Goal: Transaction & Acquisition: Purchase product/service

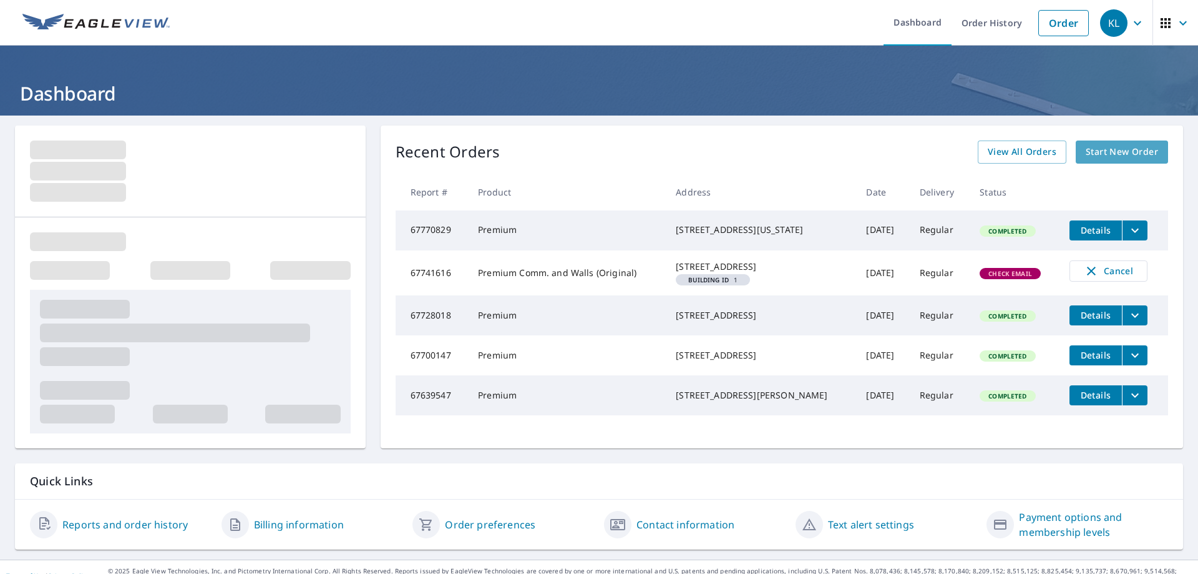
click at [1114, 152] on span "Start New Order" at bounding box center [1122, 152] width 72 height 16
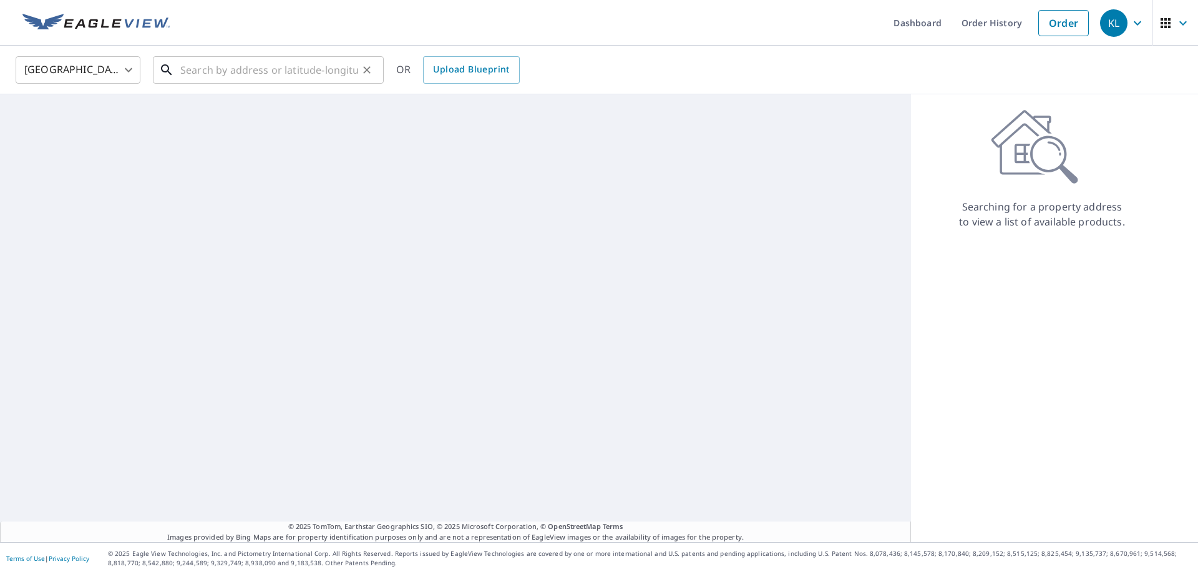
click at [301, 64] on input "text" at bounding box center [269, 69] width 178 height 35
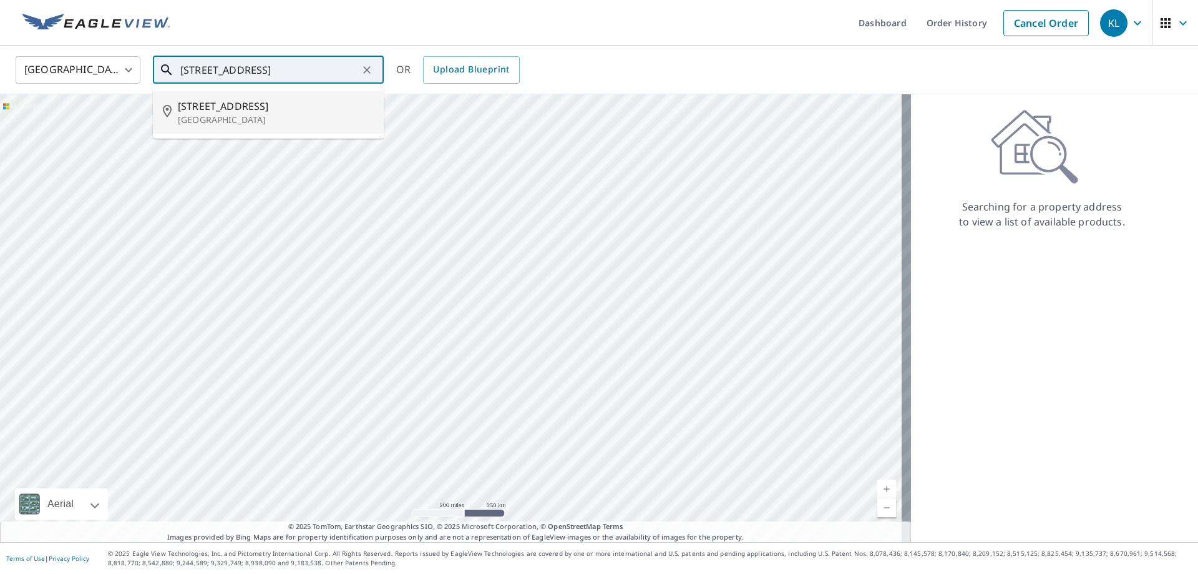
click at [262, 120] on p "[GEOGRAPHIC_DATA]" at bounding box center [276, 120] width 196 height 12
type input "[STREET_ADDRESS]"
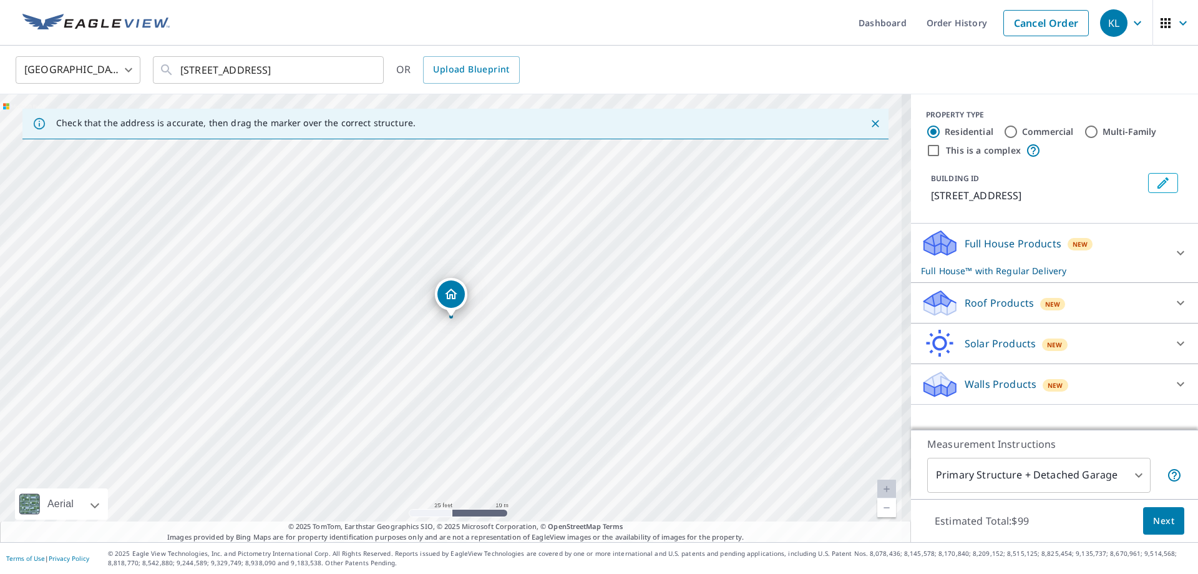
drag, startPoint x: 391, startPoint y: 241, endPoint x: 388, endPoint y: 369, distance: 128.0
click at [388, 369] on div "[STREET_ADDRESS]" at bounding box center [455, 318] width 911 height 448
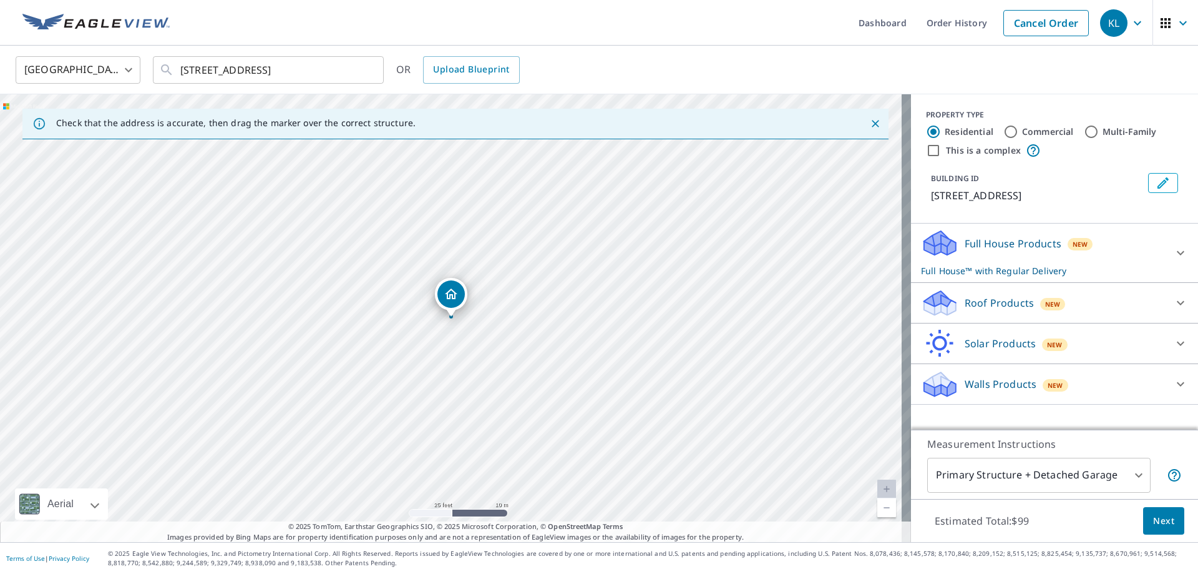
click at [948, 301] on icon at bounding box center [939, 302] width 37 height 29
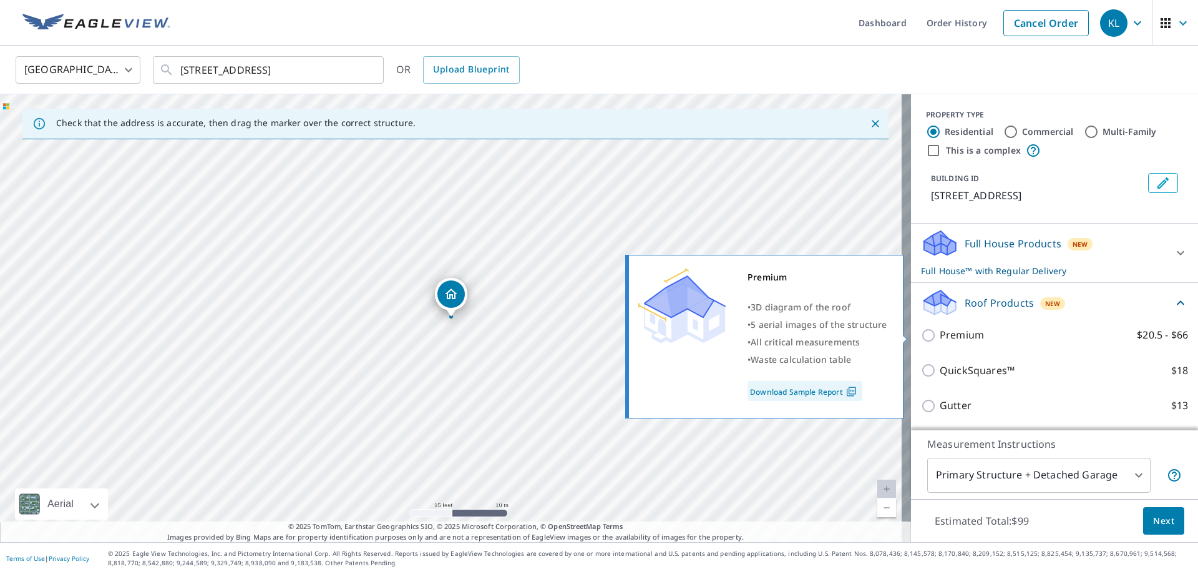
click at [927, 336] on input "Premium $20.5 - $66" at bounding box center [930, 335] width 19 height 15
checkbox input "true"
checkbox input "false"
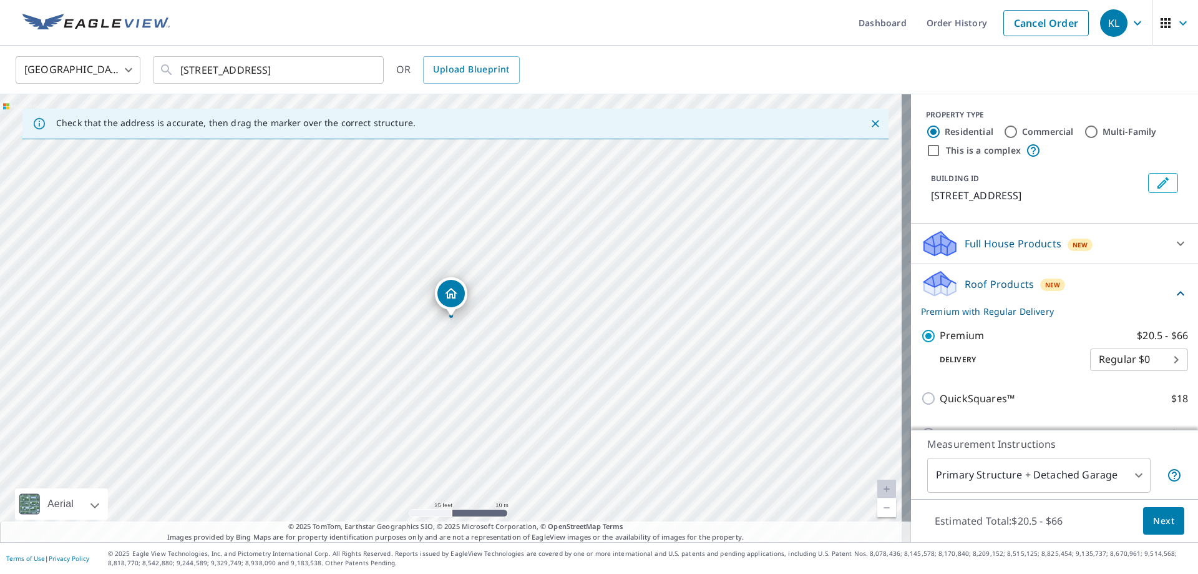
click at [1171, 527] on button "Next" at bounding box center [1164, 521] width 41 height 28
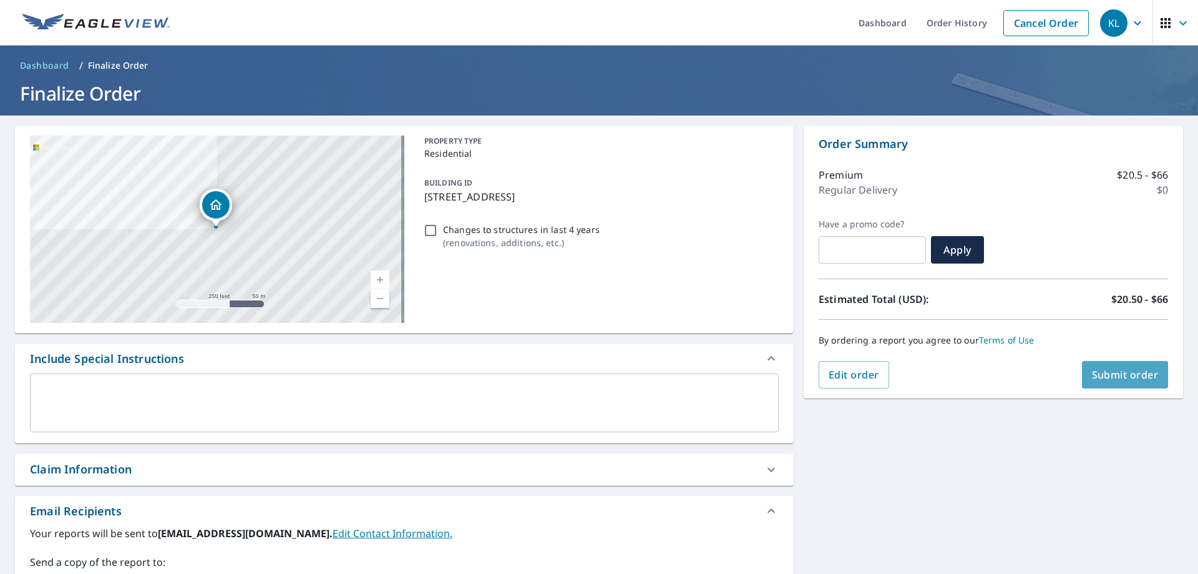
click at [1122, 372] on span "Submit order" at bounding box center [1125, 375] width 67 height 14
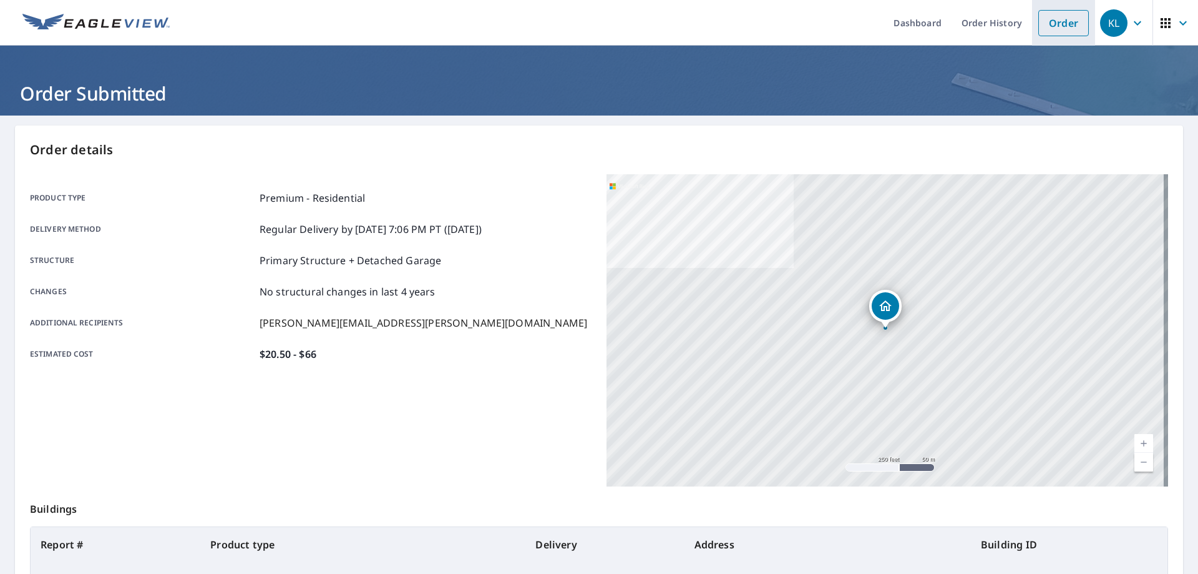
click at [1055, 19] on link "Order" at bounding box center [1064, 23] width 51 height 26
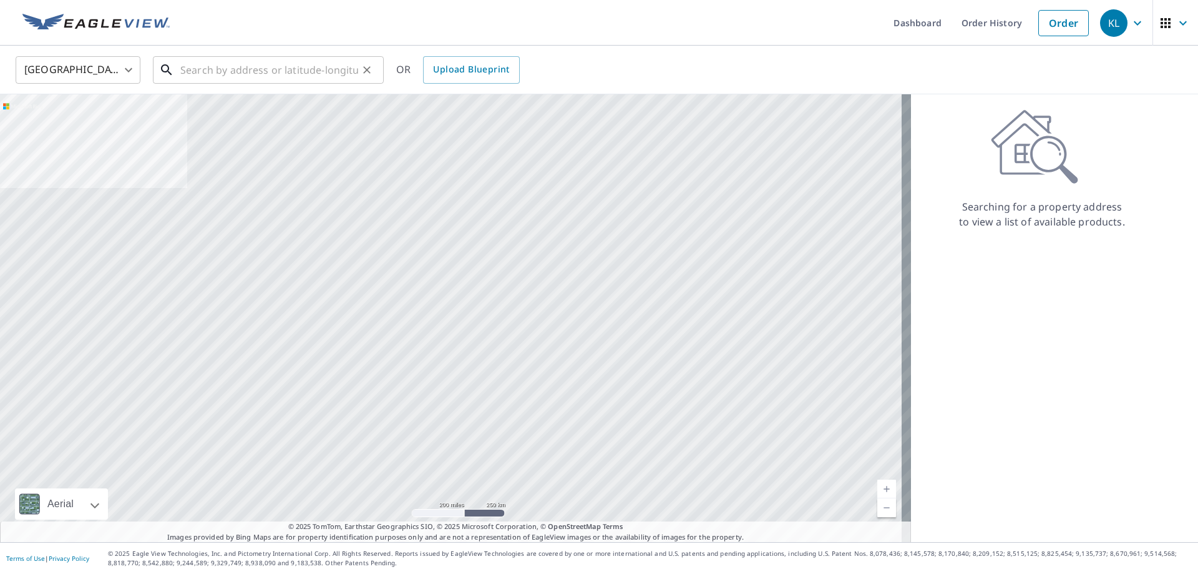
click at [260, 78] on input "text" at bounding box center [269, 69] width 178 height 35
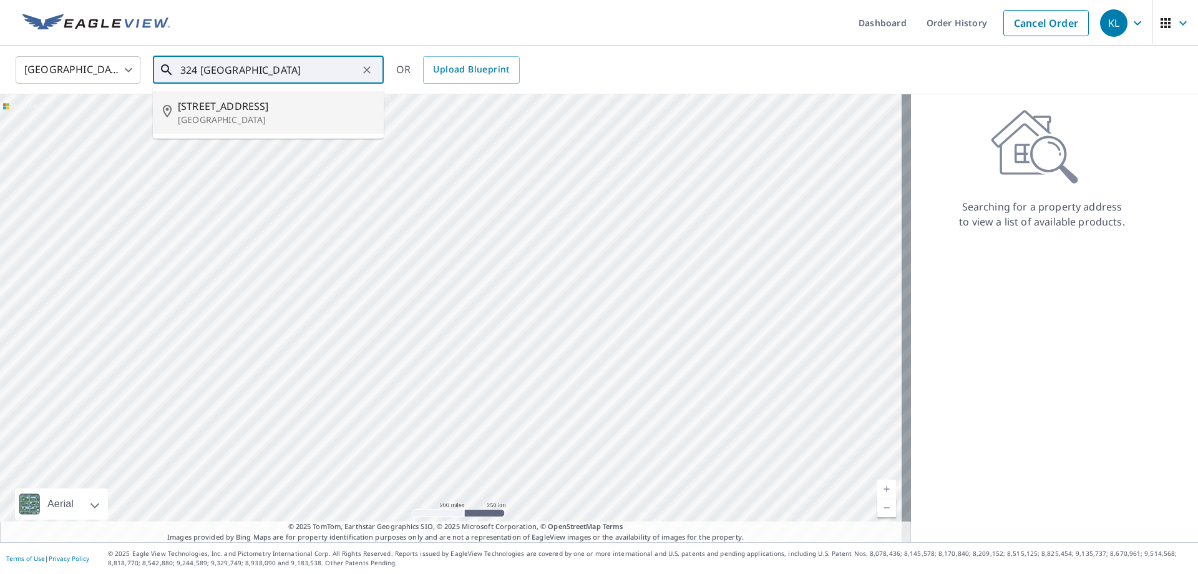
click at [268, 134] on ul "[STREET_ADDRESS]" at bounding box center [268, 112] width 231 height 52
click at [268, 128] on li "[STREET_ADDRESS]" at bounding box center [268, 112] width 231 height 42
type input "[STREET_ADDRESS]"
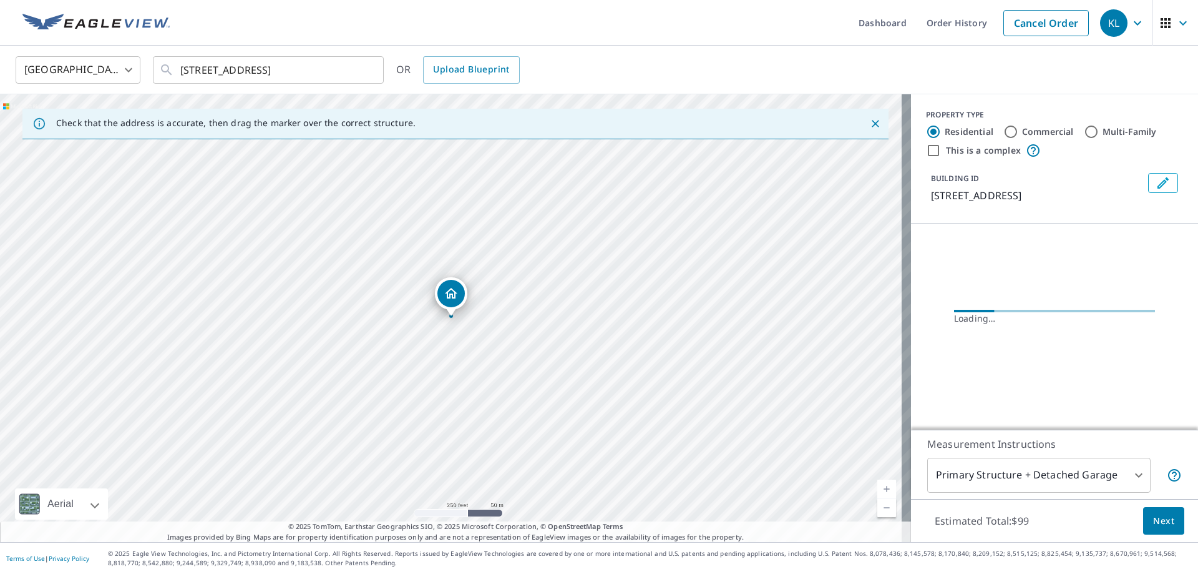
click at [1154, 514] on span "Next" at bounding box center [1164, 521] width 21 height 16
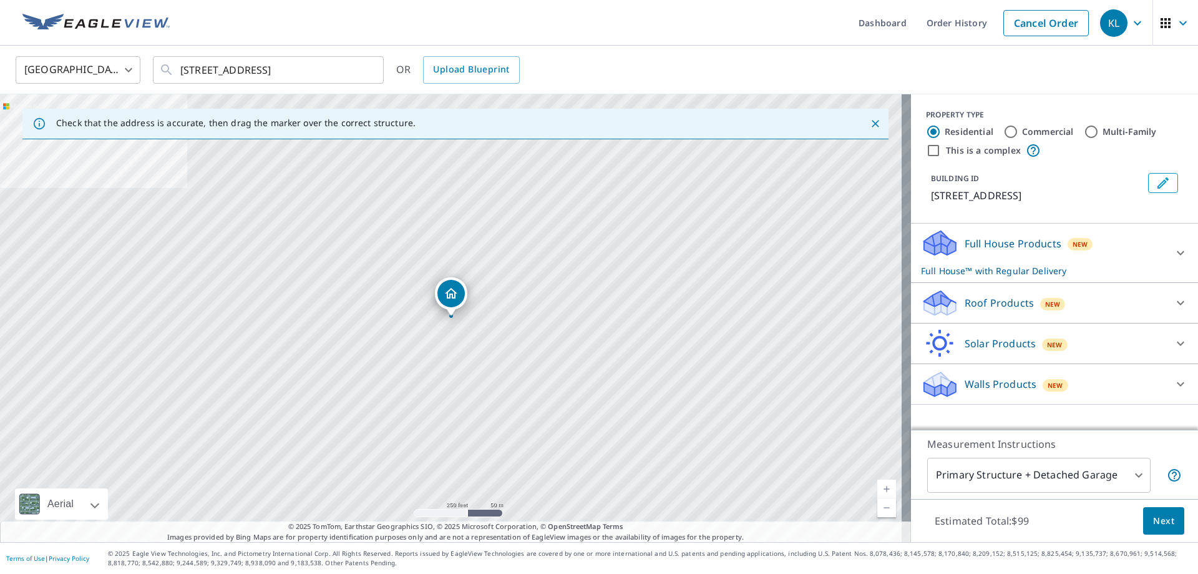
click at [989, 314] on div "Roof Products New" at bounding box center [1043, 302] width 245 height 29
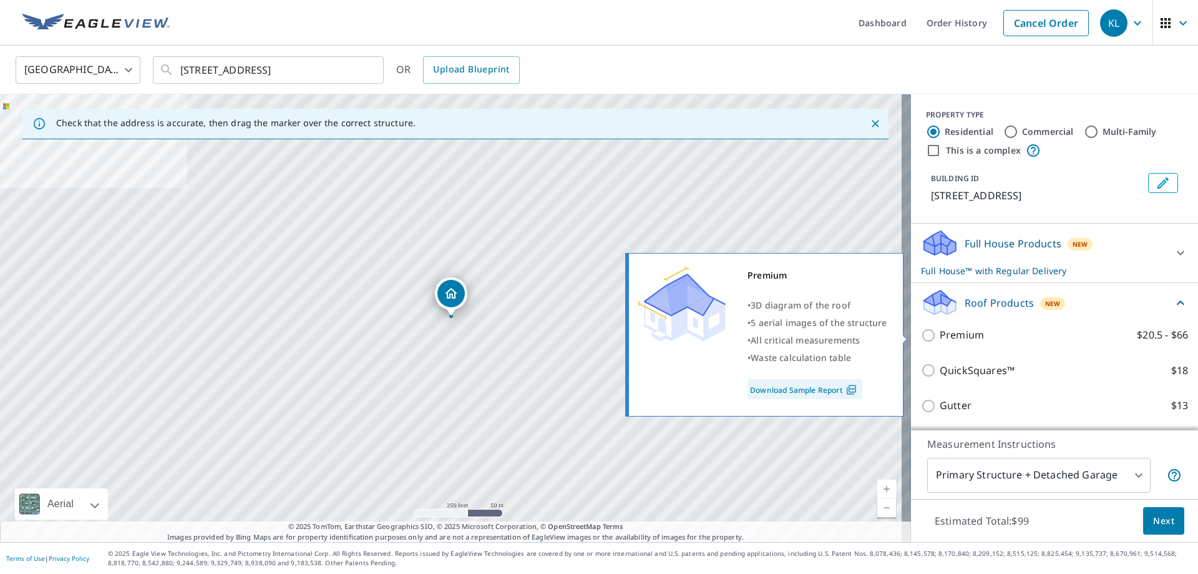
click at [921, 333] on input "Premium $20.5 - $66" at bounding box center [930, 335] width 19 height 15
checkbox input "true"
checkbox input "false"
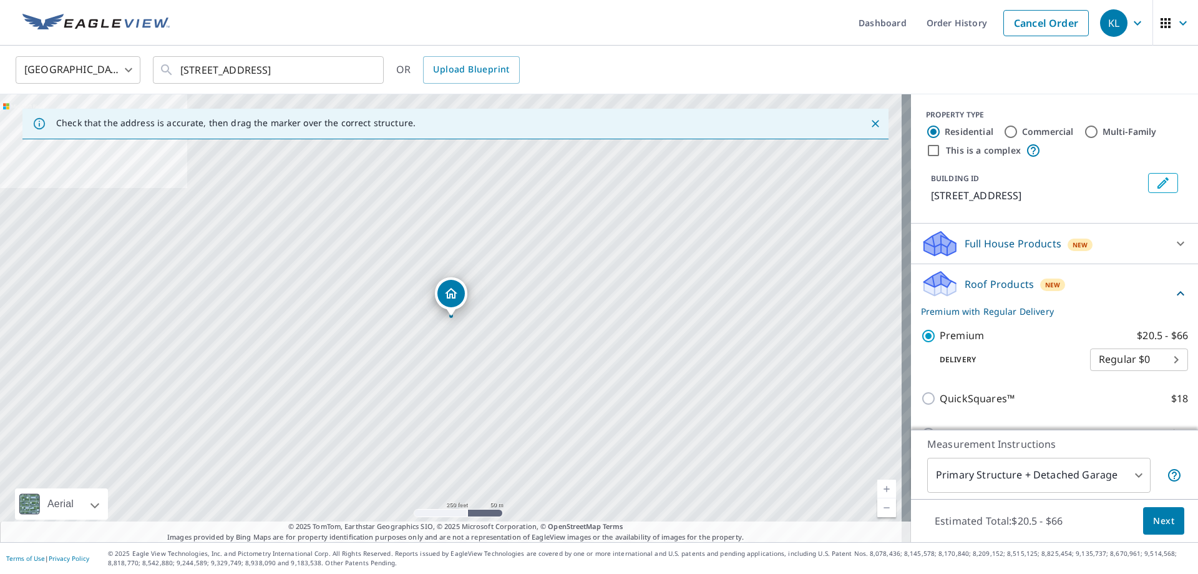
click at [1160, 517] on span "Next" at bounding box center [1164, 521] width 21 height 16
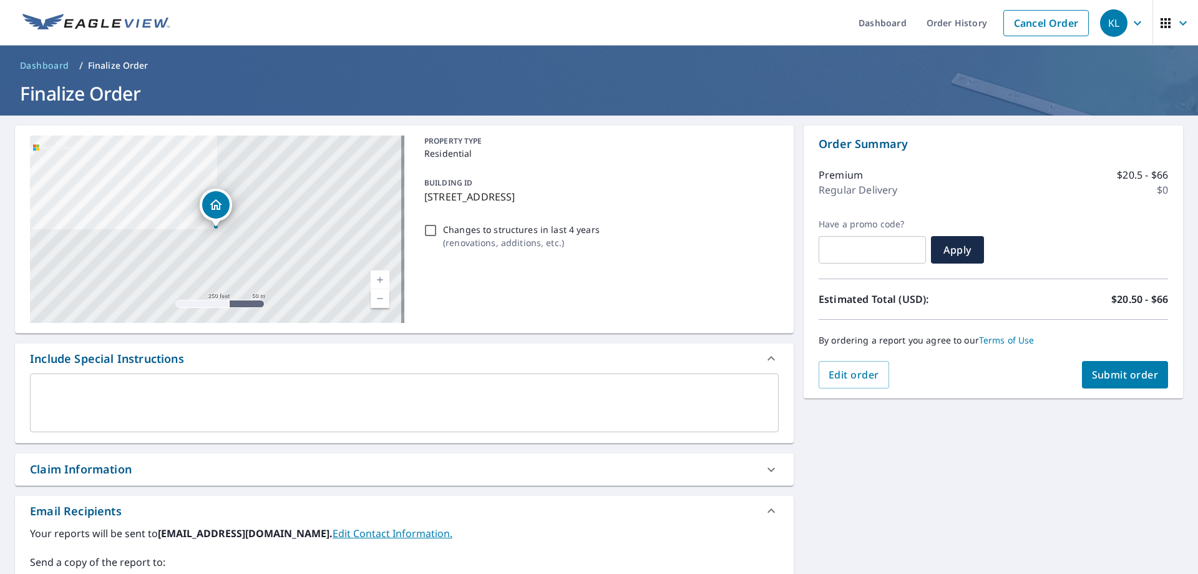
click at [1138, 382] on button "Submit order" at bounding box center [1125, 374] width 87 height 27
